Goal: Find specific page/section: Find specific page/section

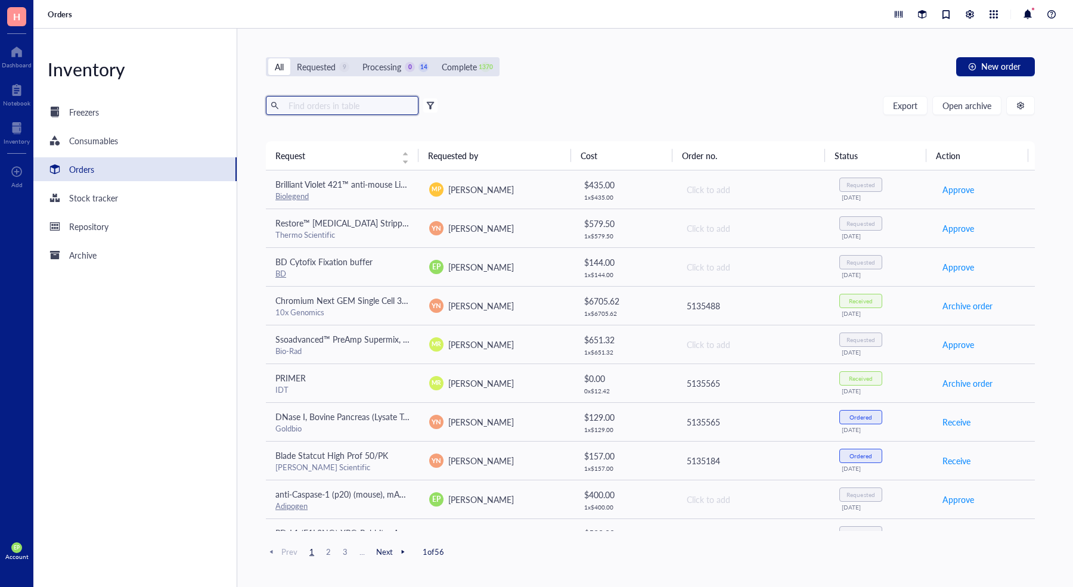
click at [325, 109] on input "text" at bounding box center [349, 106] width 130 height 18
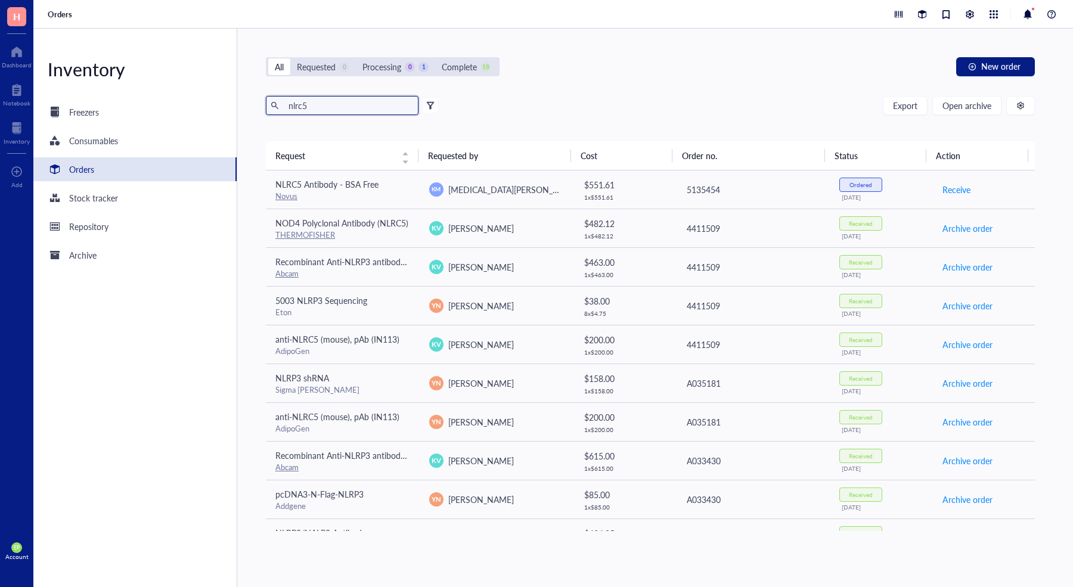
type input "nlrc5"
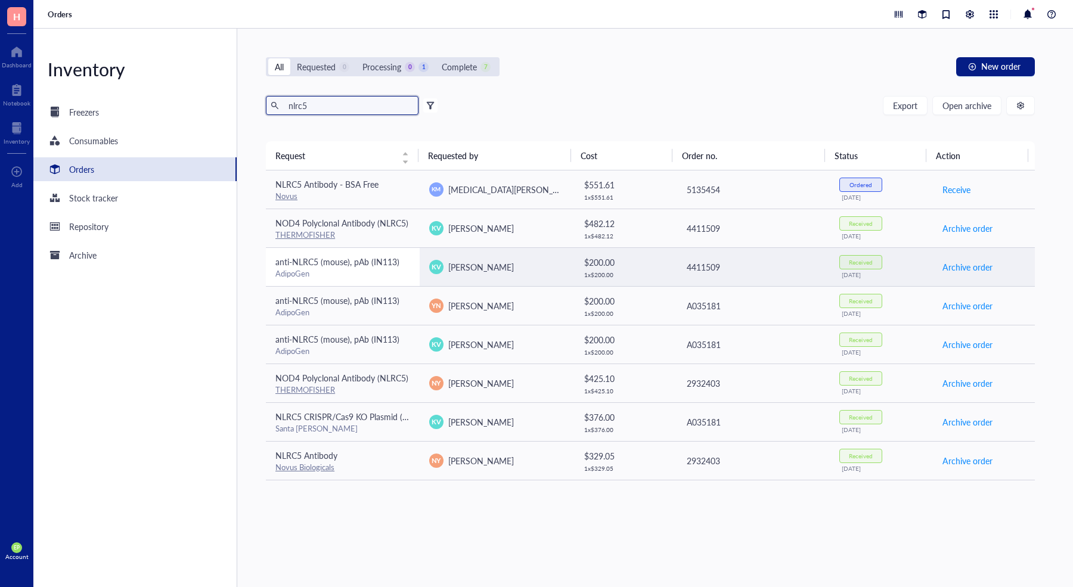
click at [345, 263] on span "anti-NLRC5 (mouse), pAb (IN113)" at bounding box center [338, 262] width 124 height 12
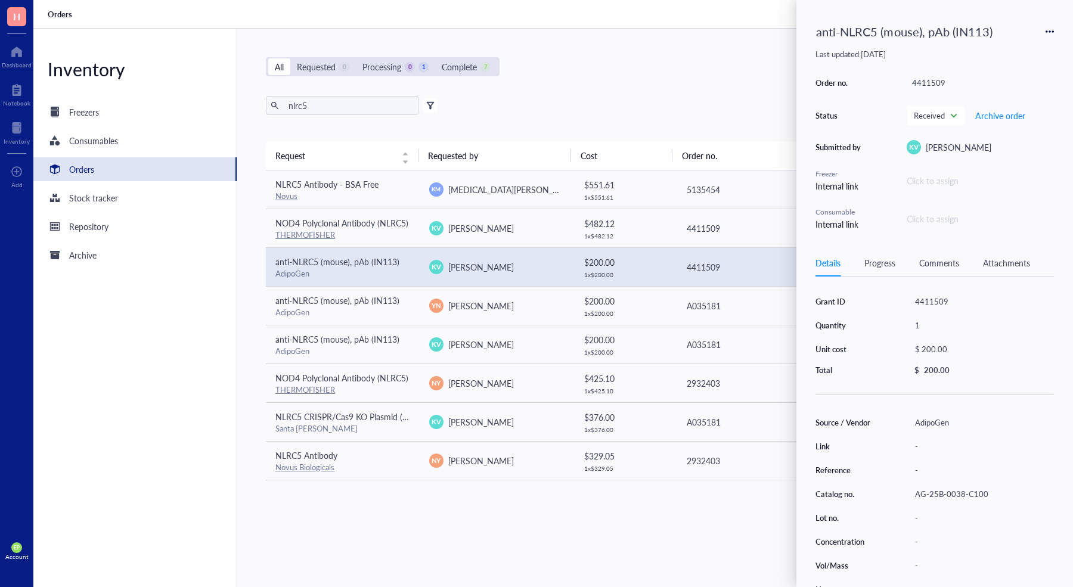
click at [945, 493] on div "AG-25B-0038-C100" at bounding box center [982, 494] width 144 height 17
click at [945, 494] on input "AG-25B-0038-C100" at bounding box center [954, 495] width 86 height 16
